Goal: Information Seeking & Learning: Learn about a topic

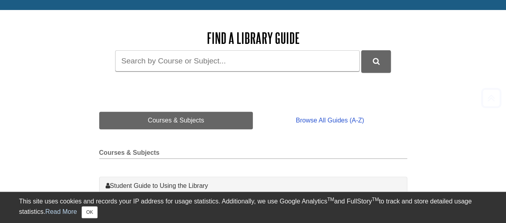
scroll to position [109, 0]
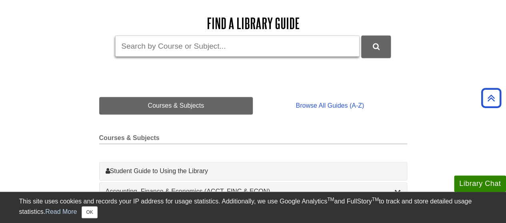
click at [252, 43] on input "Guide Search Terms" at bounding box center [237, 46] width 244 height 21
type input "career services"
click at [361, 36] on button "DU Library Guides Search" at bounding box center [376, 47] width 30 height 22
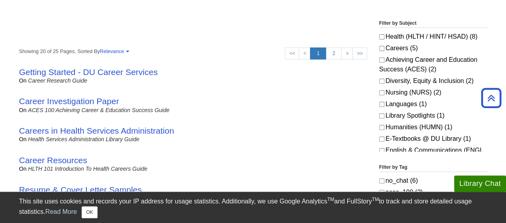
scroll to position [139, 0]
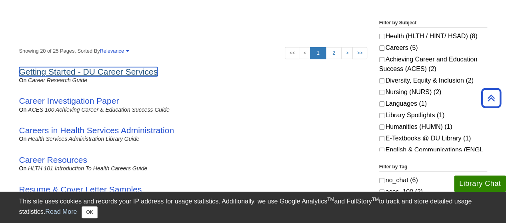
click at [102, 69] on link "Getting Started - DU Career Services" at bounding box center [88, 71] width 139 height 9
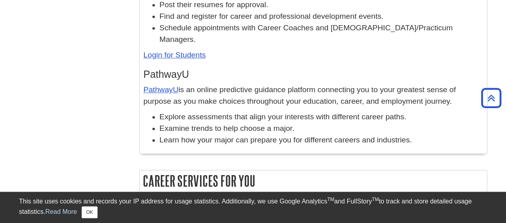
scroll to position [298, 0]
